Goal: Check status: Check status

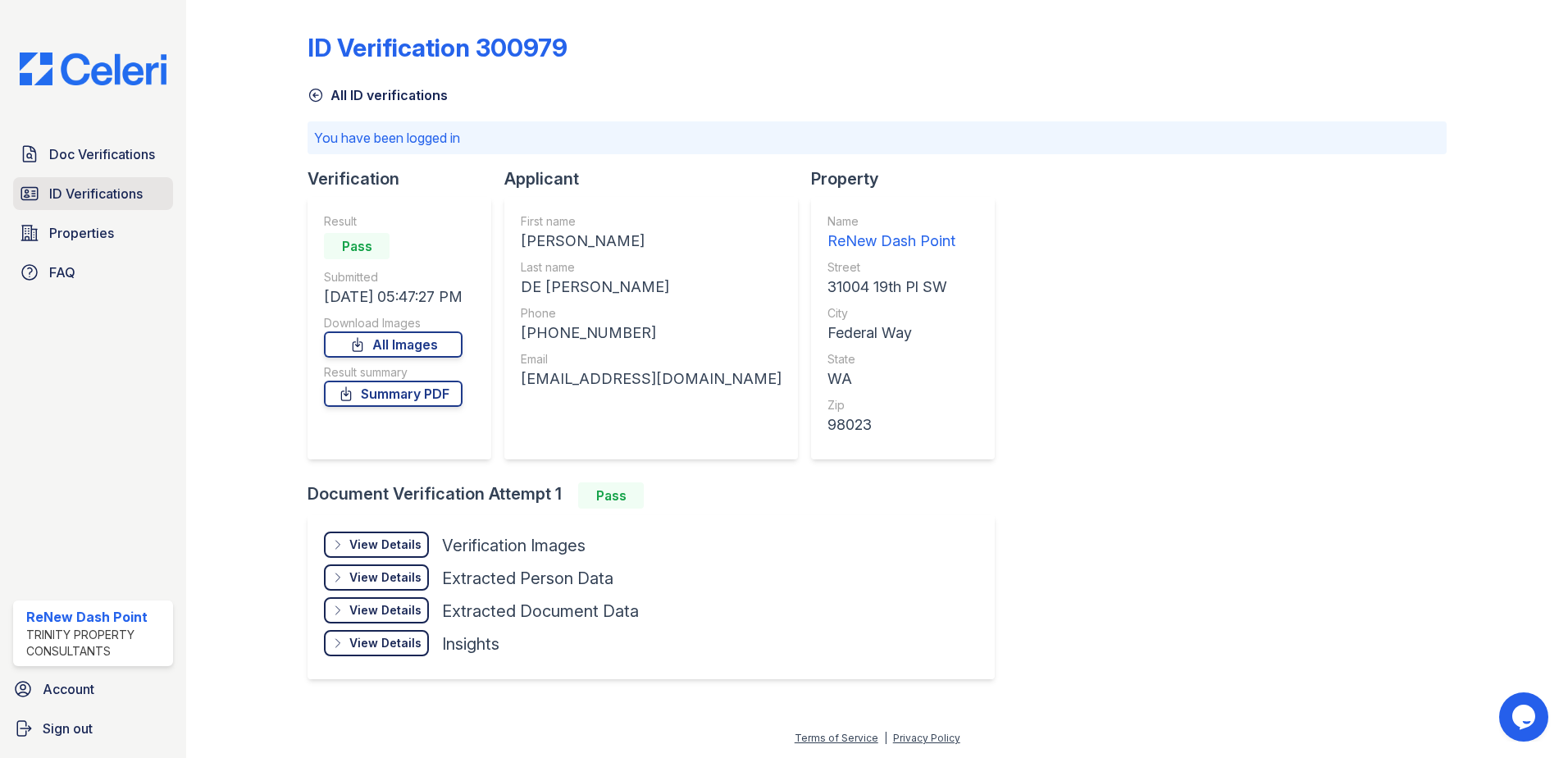
click at [126, 190] on span "ID Verifications" at bounding box center [96, 193] width 94 height 19
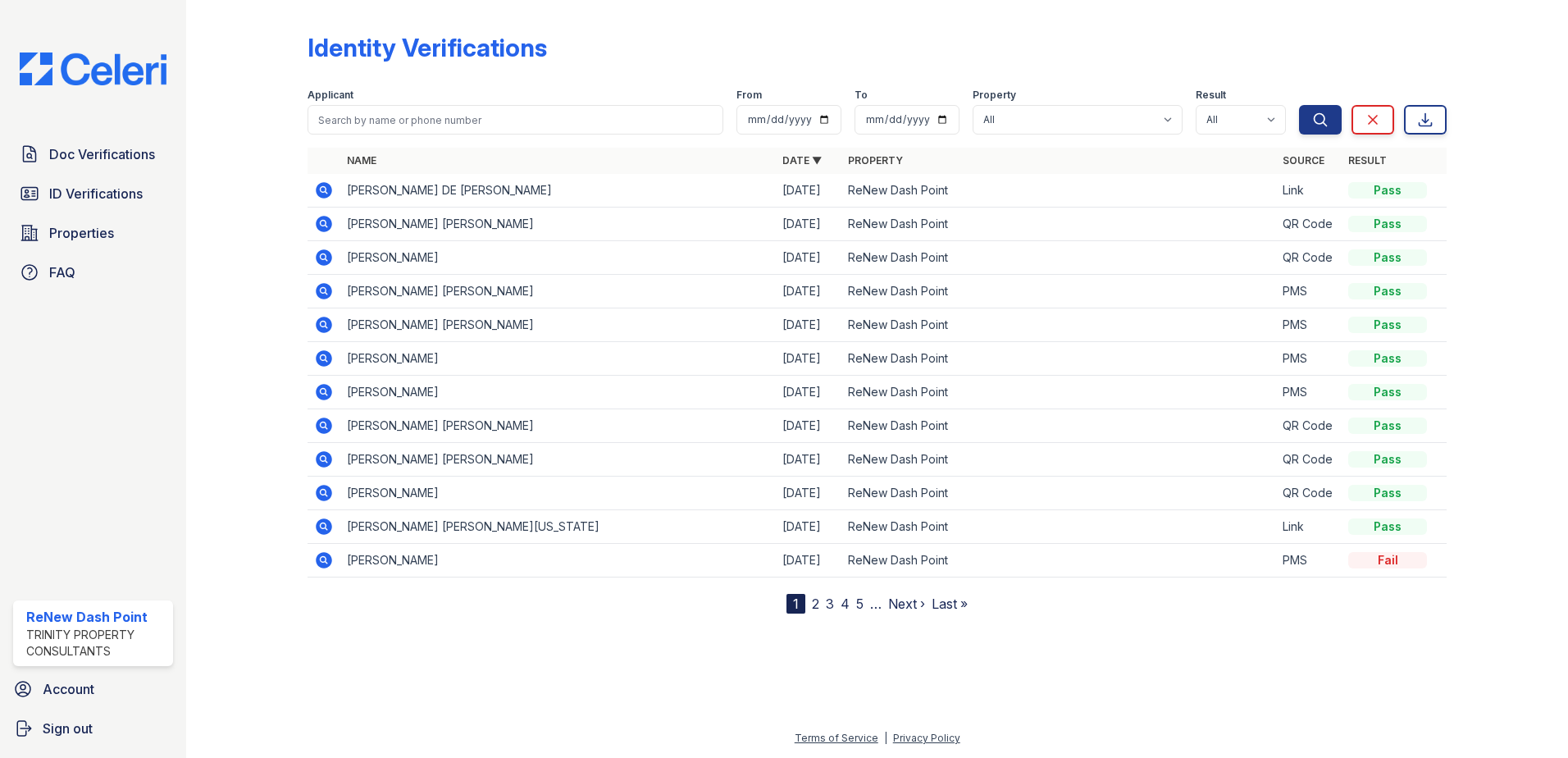
click at [322, 327] on icon at bounding box center [324, 325] width 17 height 17
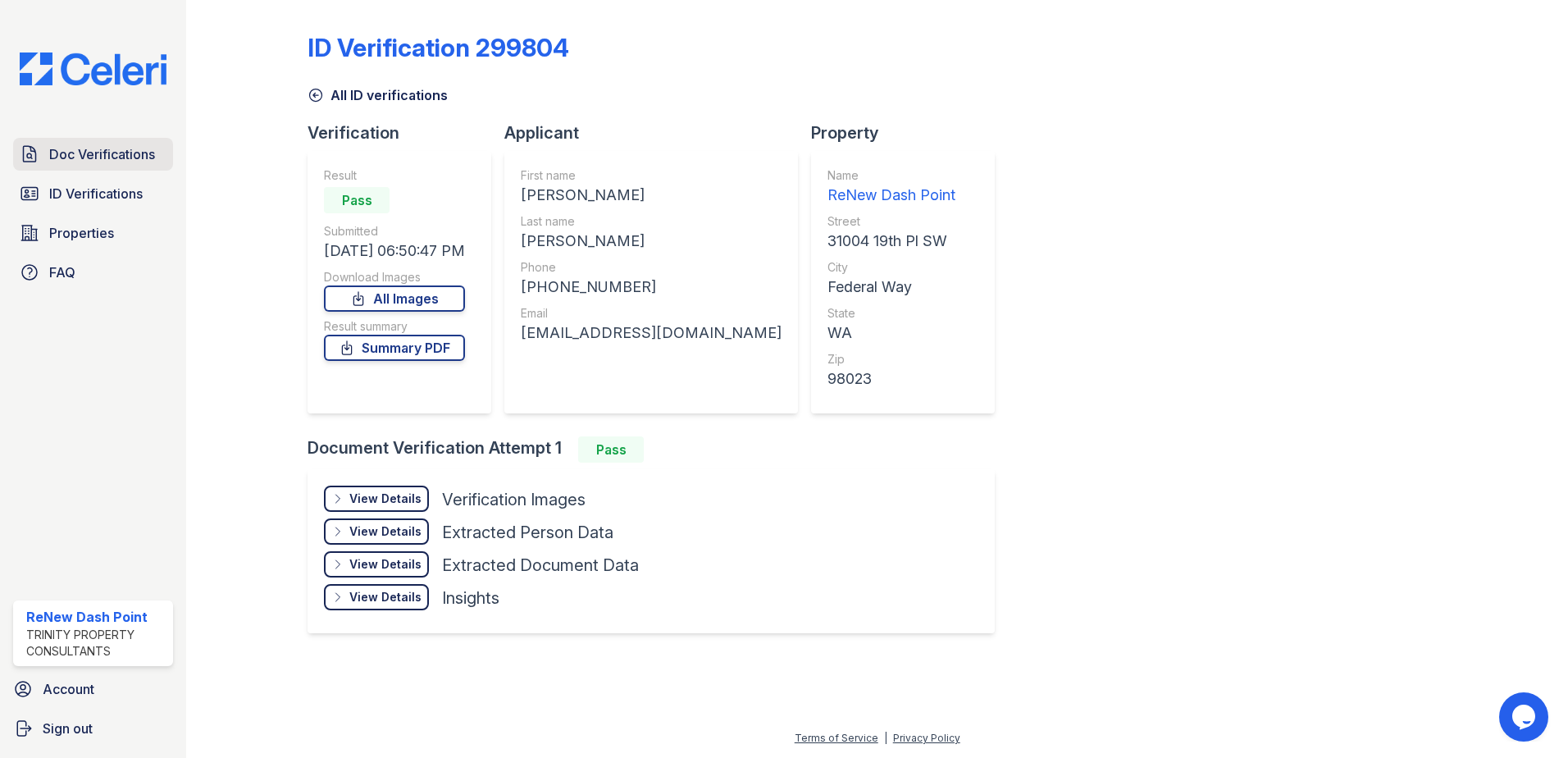
drag, startPoint x: 94, startPoint y: 158, endPoint x: 858, endPoint y: 72, distance: 768.8
click at [95, 158] on span "Doc Verifications" at bounding box center [102, 153] width 106 height 19
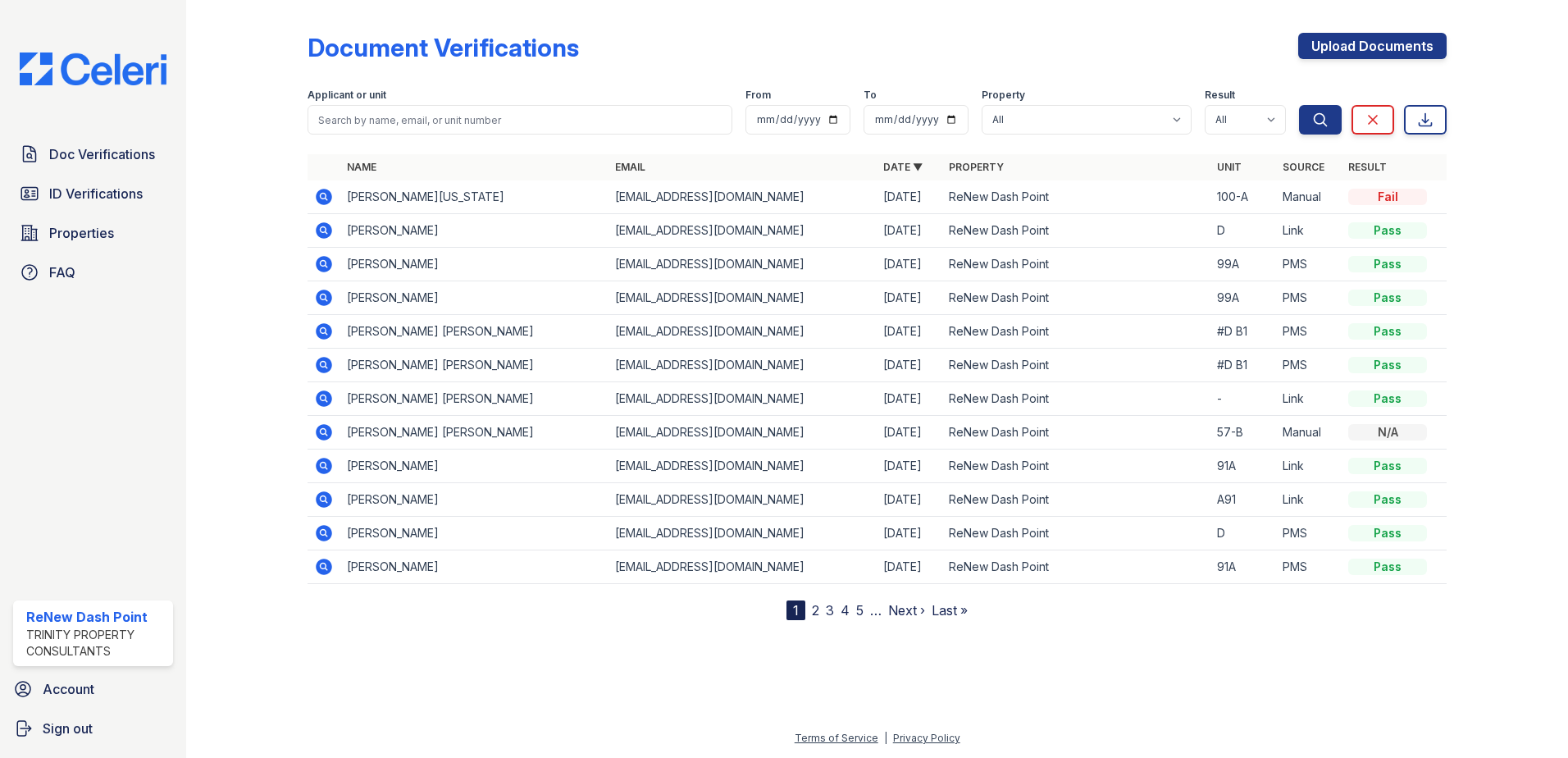
click at [321, 358] on icon at bounding box center [323, 364] width 19 height 19
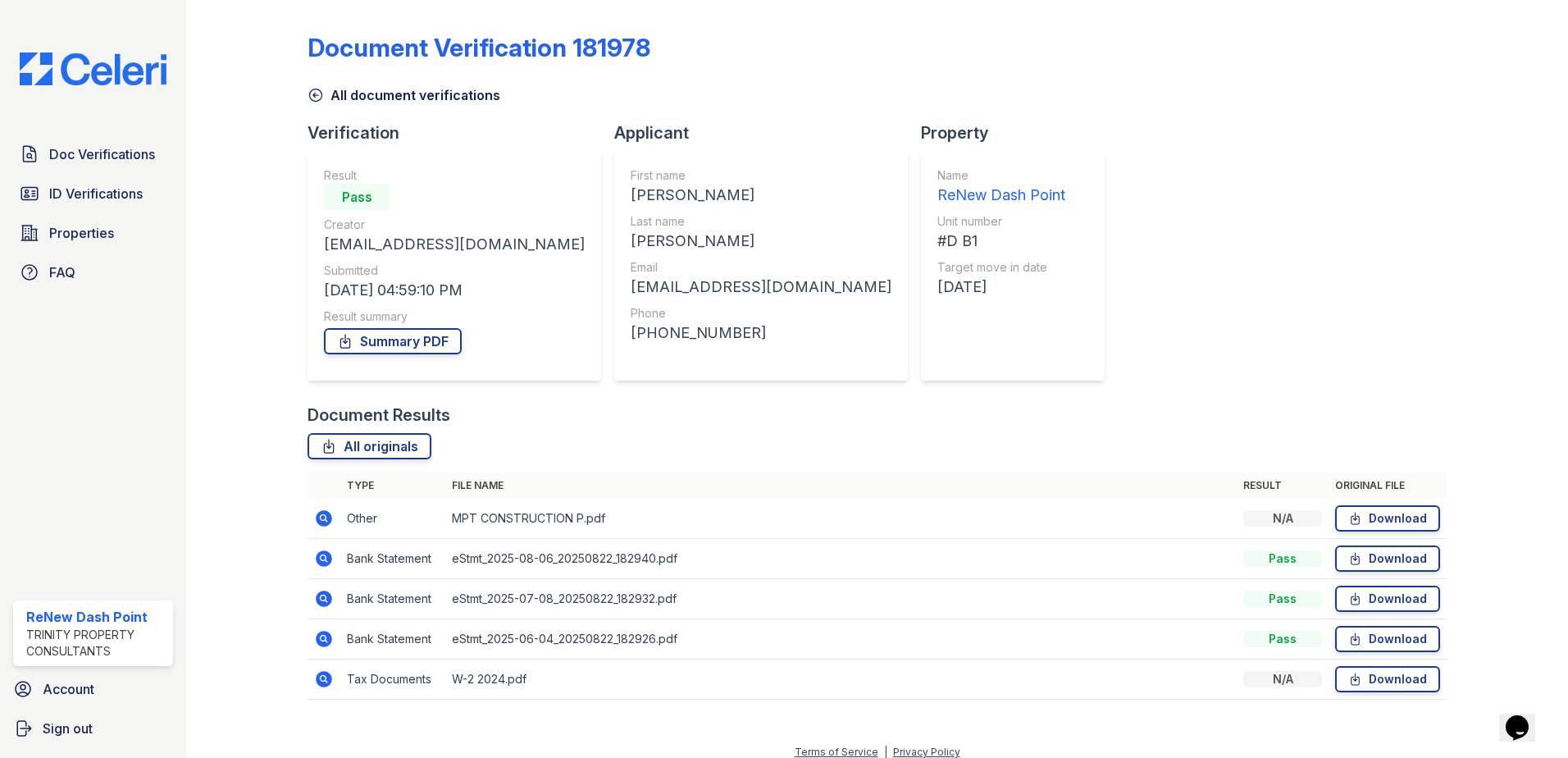
click at [325, 522] on icon at bounding box center [324, 518] width 17 height 17
click at [124, 155] on span "Doc Verifications" at bounding box center [102, 153] width 106 height 19
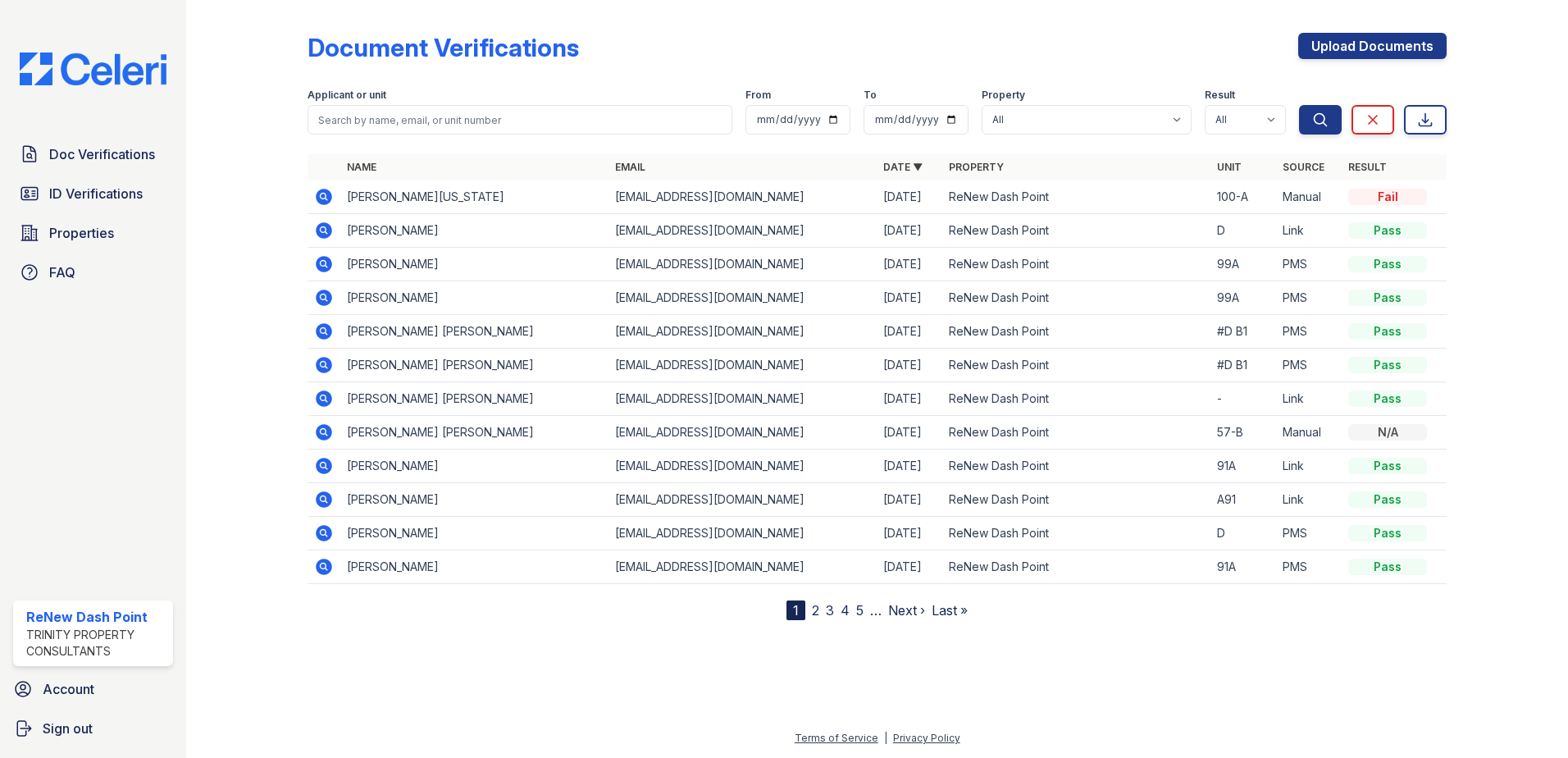
click at [327, 369] on icon at bounding box center [324, 365] width 17 height 17
click at [322, 331] on icon at bounding box center [322, 330] width 4 height 4
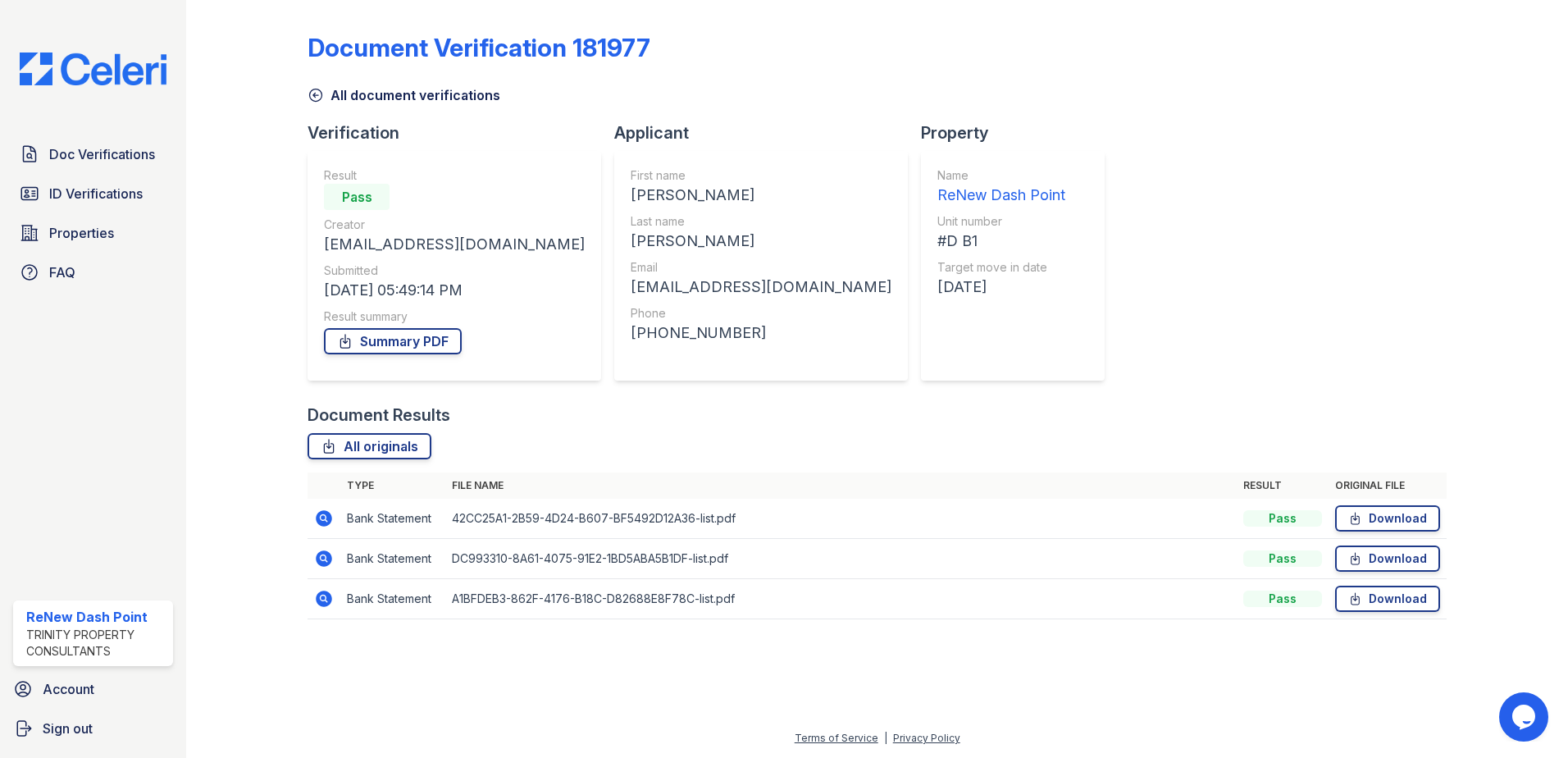
click at [329, 521] on icon at bounding box center [324, 518] width 17 height 17
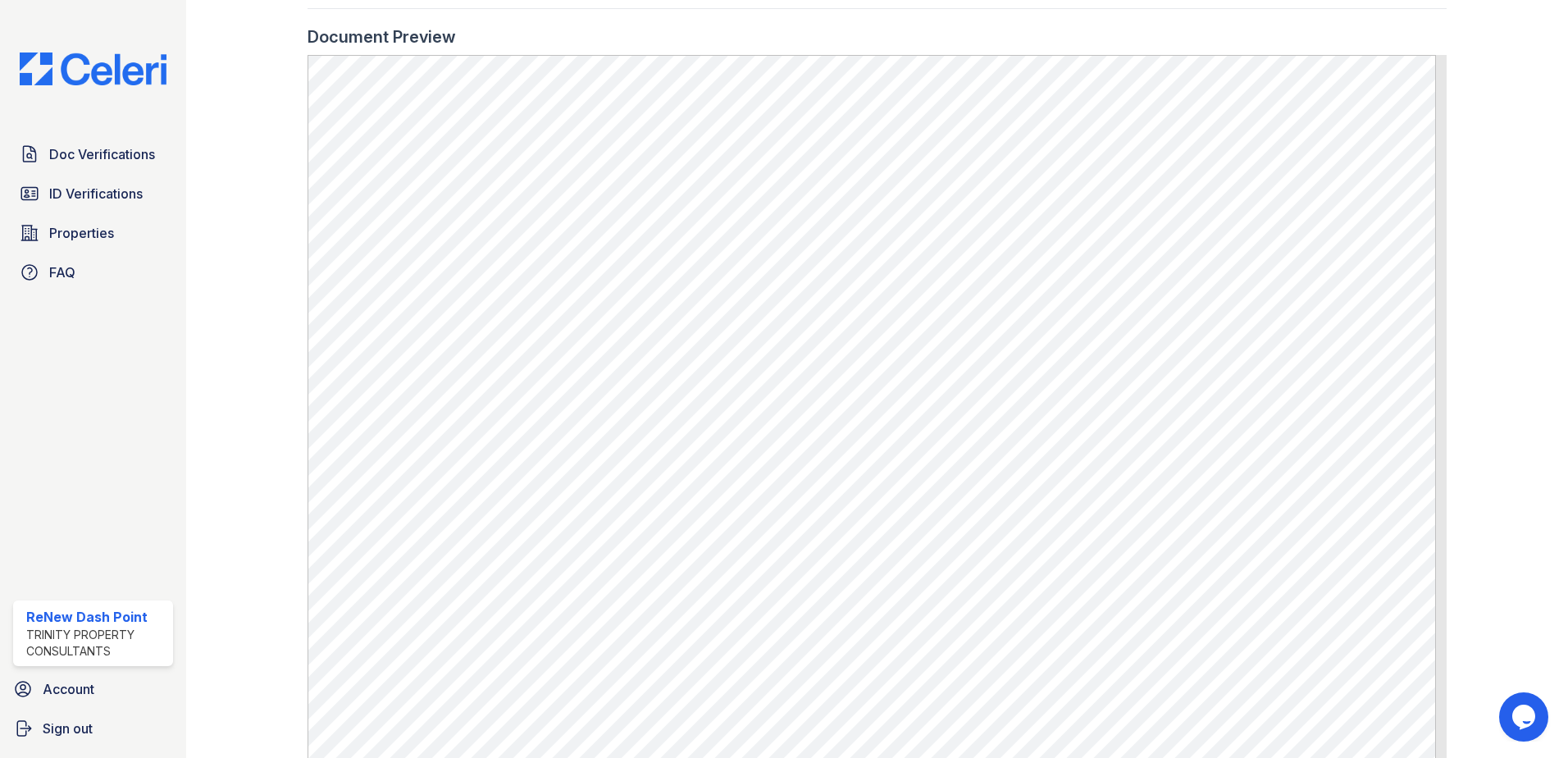
scroll to position [738, 0]
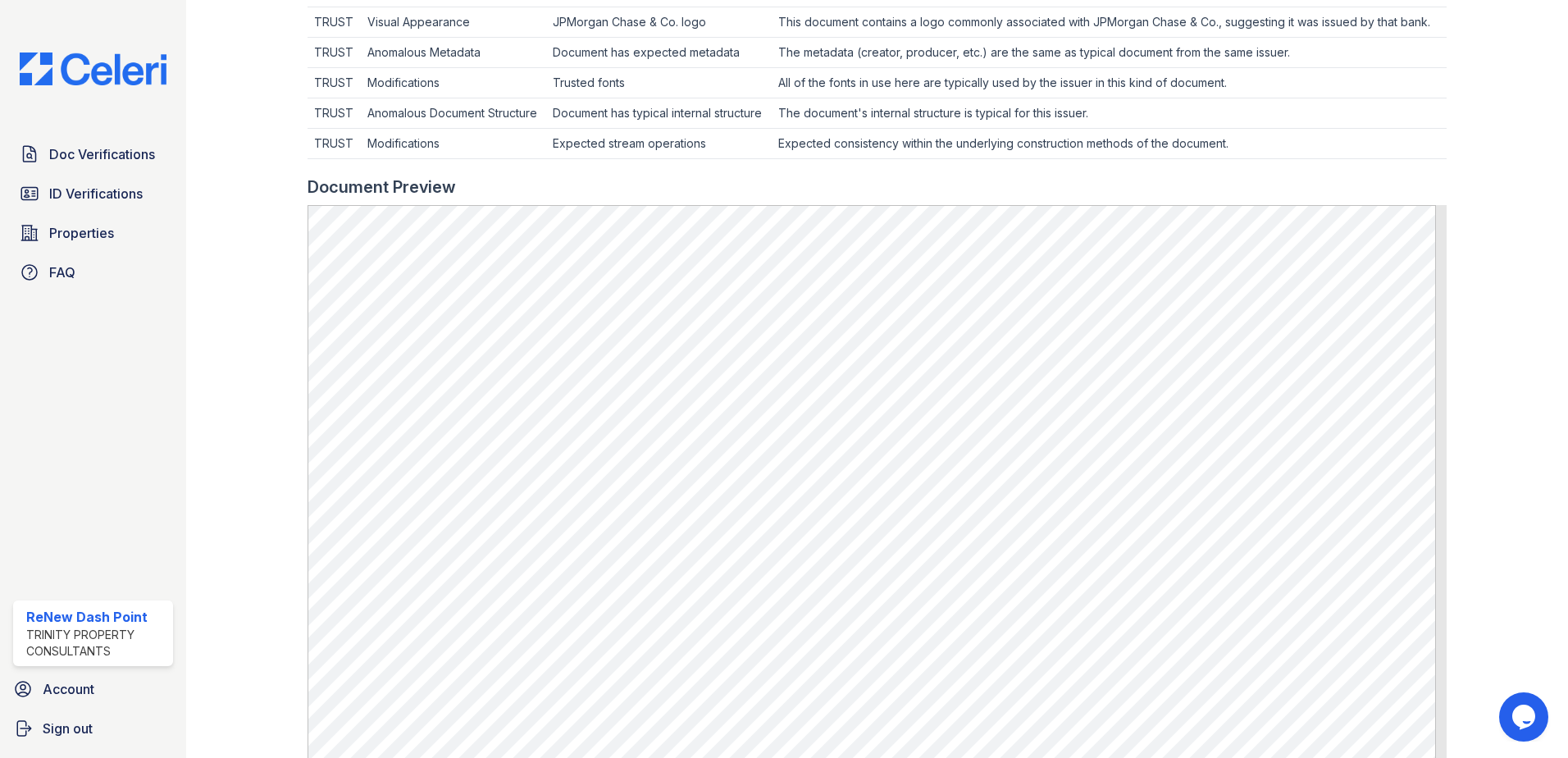
click at [1519, 204] on div at bounding box center [1494, 191] width 95 height 1544
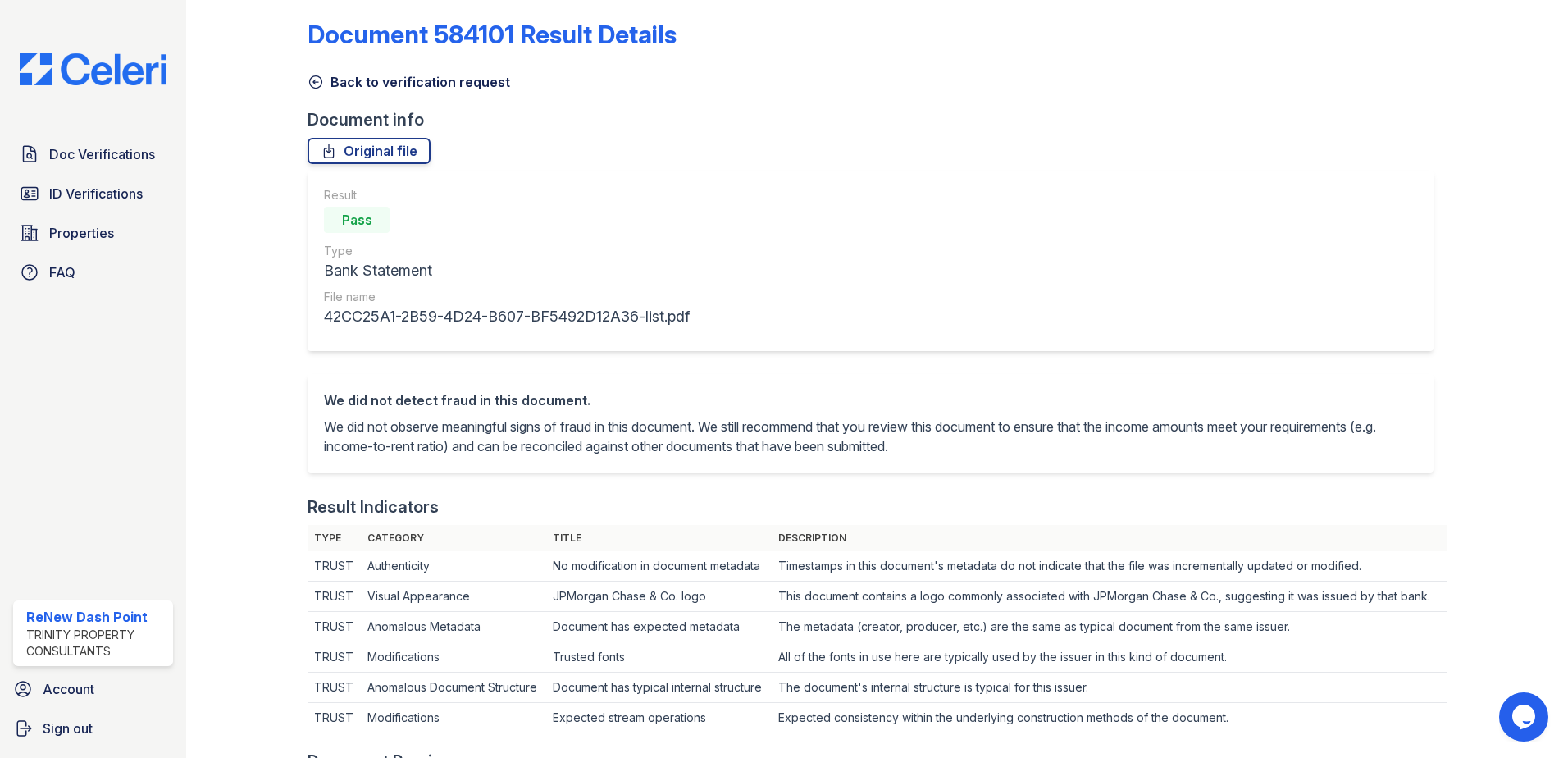
scroll to position [0, 0]
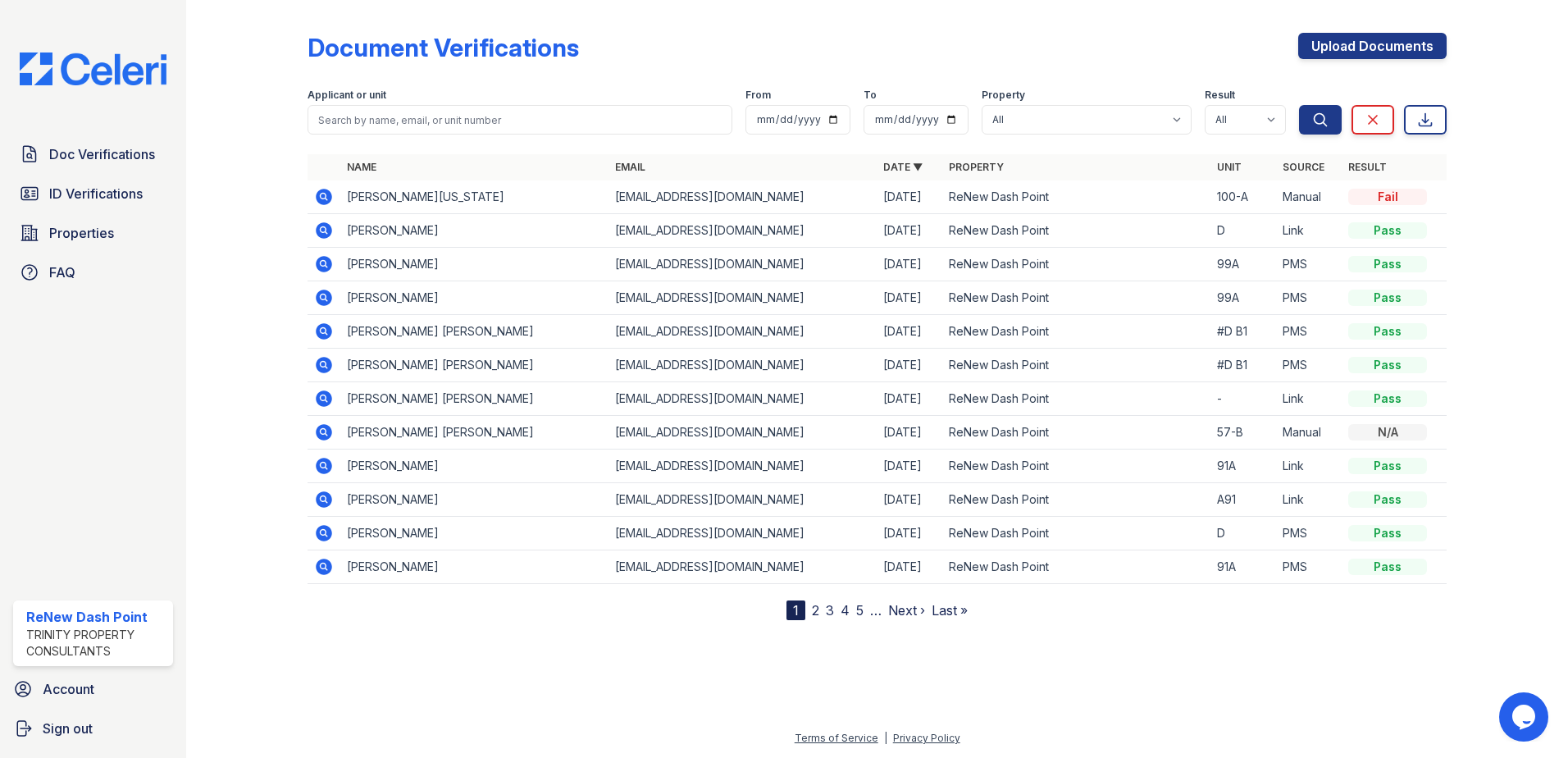
click at [322, 334] on icon at bounding box center [324, 332] width 17 height 17
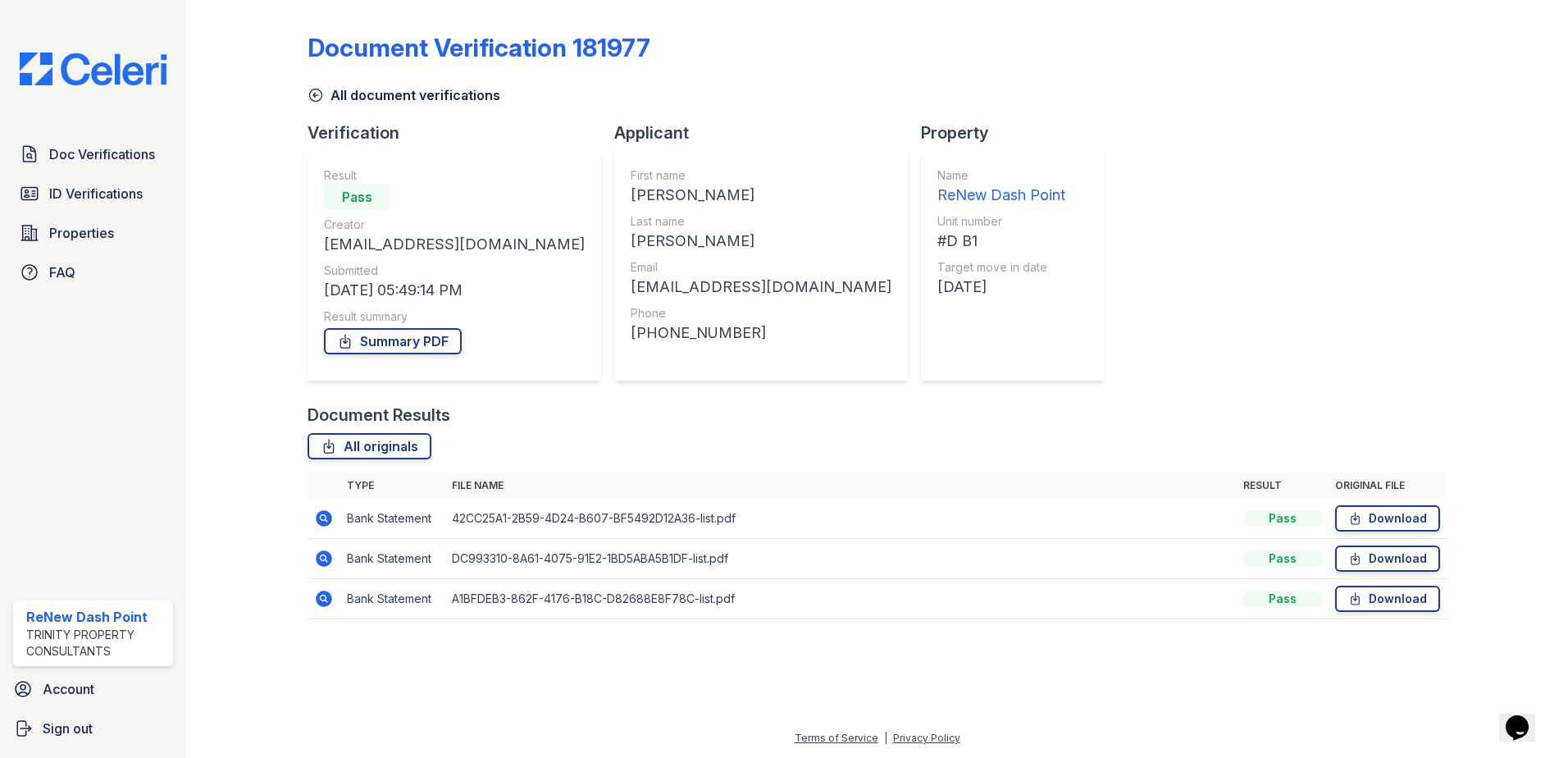
click at [320, 559] on icon at bounding box center [323, 558] width 19 height 19
